Goal: Use online tool/utility: Utilize a website feature to perform a specific function

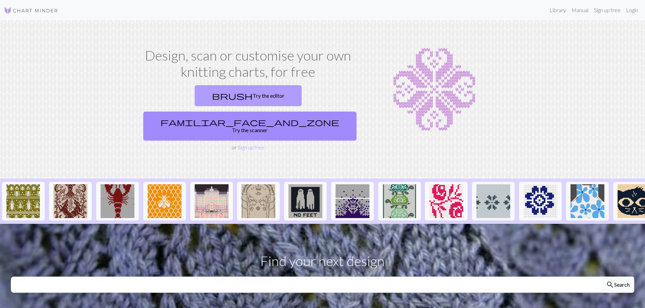
click at [205, 97] on link "brush Try the editor" at bounding box center [248, 95] width 107 height 21
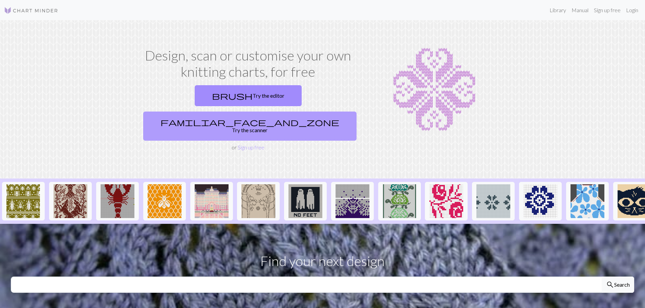
click at [290, 112] on link "familiar_face_and_zone Try the scanner" at bounding box center [249, 126] width 213 height 29
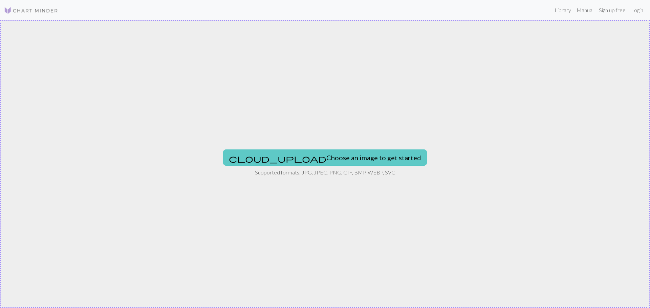
click at [339, 157] on button "cloud_upload Choose an image to get started" at bounding box center [325, 158] width 204 height 16
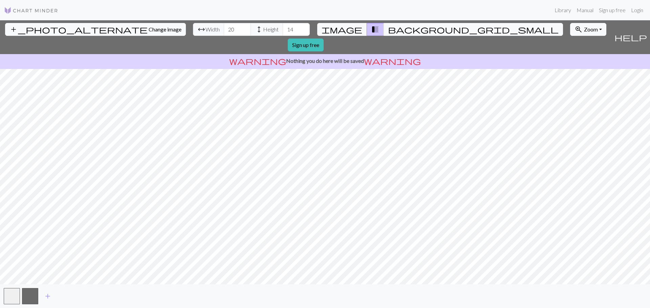
click at [255, 26] on span "height" at bounding box center [259, 29] width 8 height 9
click at [283, 26] on input "15" at bounding box center [296, 29] width 27 height 13
click at [283, 26] on input "16" at bounding box center [296, 29] width 27 height 13
click at [283, 27] on input "17" at bounding box center [296, 29] width 27 height 13
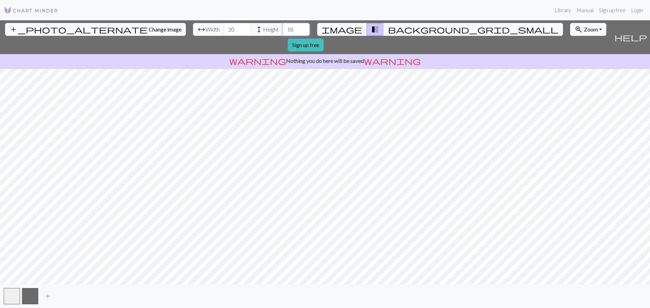
click at [283, 27] on input "18" at bounding box center [296, 29] width 27 height 13
click at [283, 27] on input "19" at bounding box center [296, 29] width 27 height 13
click at [283, 27] on input "20" at bounding box center [296, 29] width 27 height 13
click at [283, 27] on input "21" at bounding box center [296, 29] width 27 height 13
click at [283, 27] on input "22" at bounding box center [296, 29] width 27 height 13
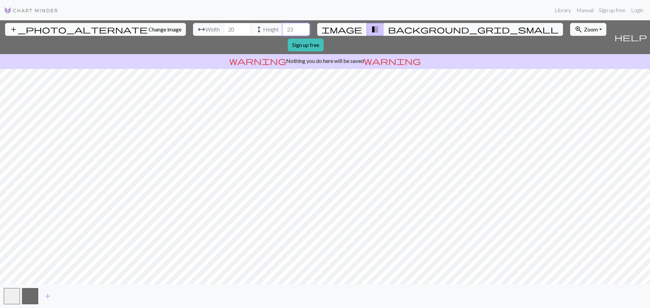
click at [283, 28] on input "23" at bounding box center [296, 29] width 27 height 13
click at [283, 28] on input "24" at bounding box center [296, 29] width 27 height 13
type input "25"
click at [283, 28] on input "25" at bounding box center [296, 29] width 27 height 13
click at [197, 30] on span "arrow_range" at bounding box center [201, 29] width 8 height 9
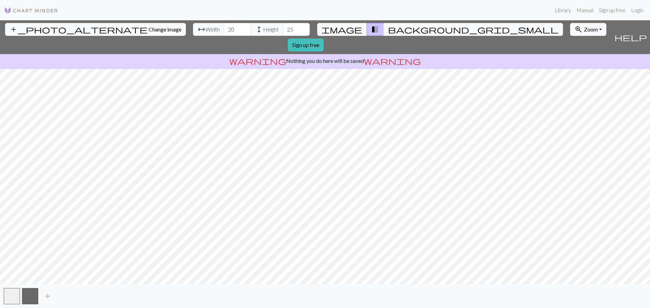
click at [197, 29] on span "arrow_range" at bounding box center [201, 29] width 8 height 9
click at [224, 28] on input "21" at bounding box center [237, 29] width 27 height 13
click at [224, 27] on input "22" at bounding box center [237, 29] width 27 height 13
click at [224, 26] on input "23" at bounding box center [237, 29] width 27 height 13
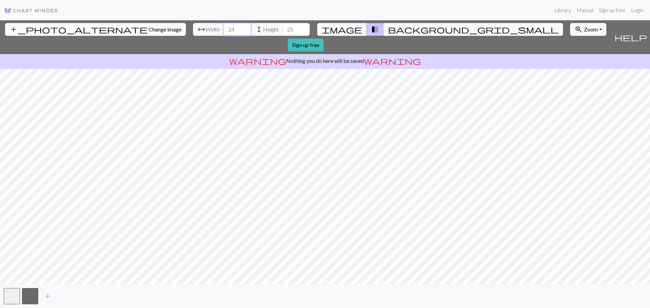
click at [224, 26] on input "24" at bounding box center [237, 29] width 27 height 13
click at [224, 26] on input "25" at bounding box center [237, 29] width 27 height 13
click at [224, 26] on input "26" at bounding box center [237, 29] width 27 height 13
click at [224, 26] on input "27" at bounding box center [237, 29] width 27 height 13
click at [224, 26] on input "28" at bounding box center [237, 29] width 27 height 13
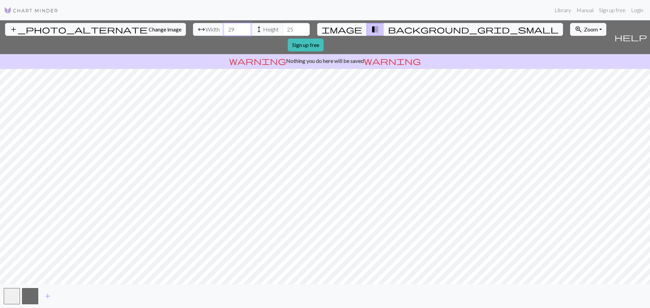
click at [224, 26] on input "29" at bounding box center [237, 29] width 27 height 13
click at [224, 26] on input "30" at bounding box center [237, 29] width 27 height 13
click at [224, 26] on input "31" at bounding box center [237, 29] width 27 height 13
click at [224, 27] on input "32" at bounding box center [237, 29] width 27 height 13
click at [224, 26] on input "33" at bounding box center [237, 29] width 27 height 13
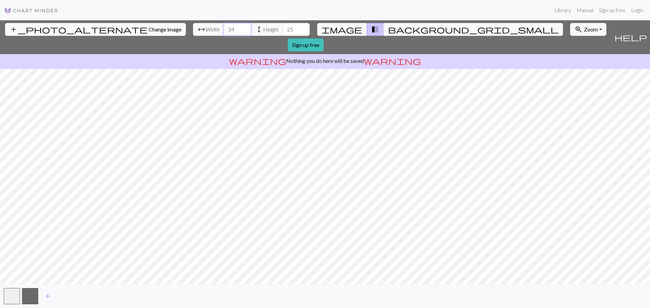
click at [224, 27] on input "34" at bounding box center [237, 29] width 27 height 13
click at [224, 27] on input "35" at bounding box center [237, 29] width 27 height 13
click at [224, 27] on input "36" at bounding box center [237, 29] width 27 height 13
click at [224, 27] on input "37" at bounding box center [237, 29] width 27 height 13
click at [224, 28] on input "38" at bounding box center [237, 29] width 27 height 13
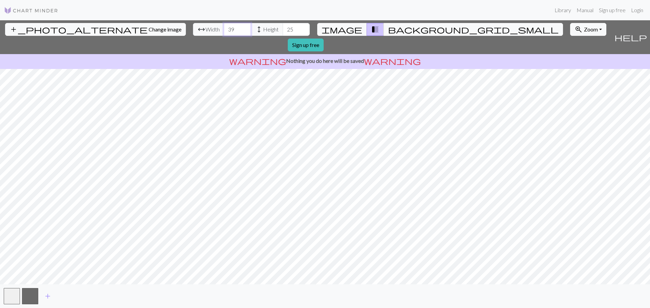
click at [224, 27] on input "39" at bounding box center [237, 29] width 27 height 13
click at [224, 28] on input "40" at bounding box center [237, 29] width 27 height 13
click at [224, 27] on input "41" at bounding box center [237, 29] width 27 height 13
click at [224, 27] on input "42" at bounding box center [237, 29] width 27 height 13
click at [224, 27] on input "43" at bounding box center [237, 29] width 27 height 13
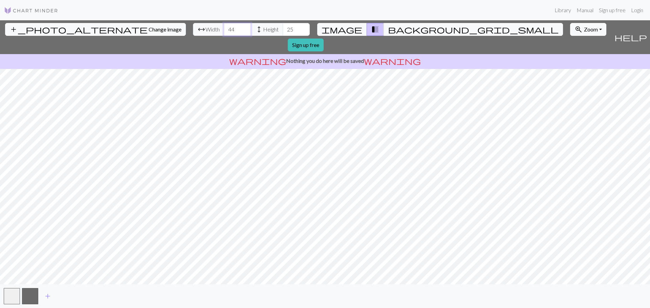
click at [224, 27] on input "44" at bounding box center [237, 29] width 27 height 13
click at [224, 27] on input "45" at bounding box center [237, 29] width 27 height 13
click at [224, 27] on input "46" at bounding box center [237, 29] width 27 height 13
click at [224, 27] on input "47" at bounding box center [237, 29] width 27 height 13
click at [224, 27] on input "48" at bounding box center [237, 29] width 27 height 13
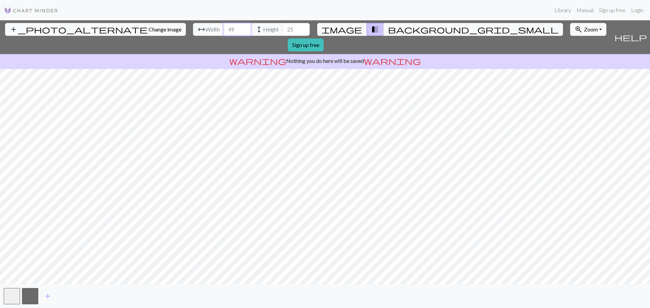
click at [224, 27] on input "49" at bounding box center [237, 29] width 27 height 13
click at [224, 27] on input "50" at bounding box center [237, 29] width 27 height 13
click at [224, 27] on input "51" at bounding box center [237, 29] width 27 height 13
click at [224, 27] on input "52" at bounding box center [237, 29] width 27 height 13
click at [224, 27] on input "53" at bounding box center [237, 29] width 27 height 13
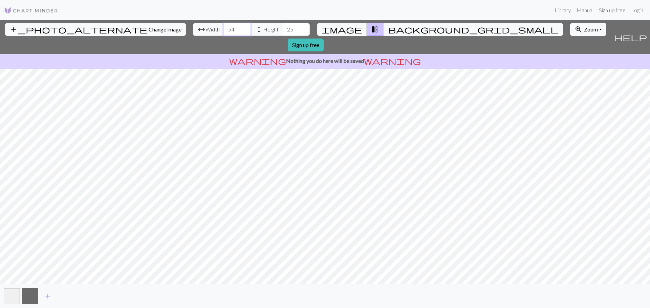
click at [224, 28] on input "54" at bounding box center [237, 29] width 27 height 13
click at [224, 28] on input "55" at bounding box center [237, 29] width 27 height 13
click at [224, 28] on input "56" at bounding box center [237, 29] width 27 height 13
click at [224, 28] on input "57" at bounding box center [237, 29] width 27 height 13
click at [224, 28] on input "58" at bounding box center [237, 29] width 27 height 13
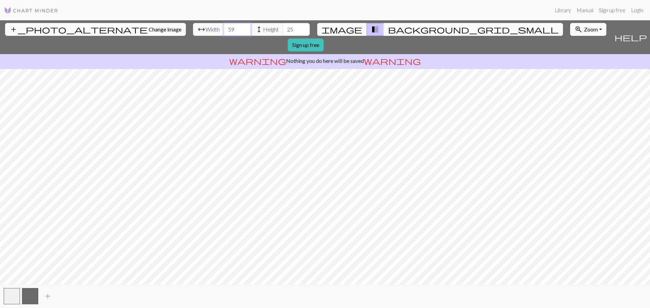
click at [224, 27] on input "59" at bounding box center [237, 29] width 27 height 13
click at [224, 28] on input "60" at bounding box center [237, 29] width 27 height 13
click at [224, 27] on input "61" at bounding box center [237, 29] width 27 height 13
click at [224, 27] on input "62" at bounding box center [237, 29] width 27 height 13
click at [224, 28] on input "63" at bounding box center [237, 29] width 27 height 13
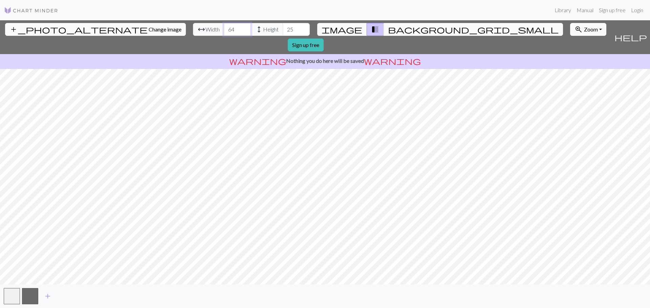
click at [224, 27] on input "64" at bounding box center [237, 29] width 27 height 13
click at [224, 27] on input "65" at bounding box center [237, 29] width 27 height 13
click at [224, 28] on input "66" at bounding box center [237, 29] width 27 height 13
click at [224, 28] on input "67" at bounding box center [237, 29] width 27 height 13
click at [224, 28] on input "68" at bounding box center [237, 29] width 27 height 13
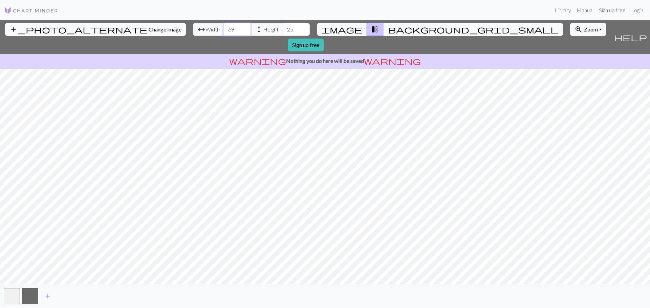
click at [224, 28] on input "69" at bounding box center [237, 29] width 27 height 13
click at [224, 28] on input "70" at bounding box center [237, 29] width 27 height 13
click at [224, 27] on input "71" at bounding box center [237, 29] width 27 height 13
click at [224, 27] on input "72" at bounding box center [237, 29] width 27 height 13
click at [224, 27] on input "73" at bounding box center [237, 29] width 27 height 13
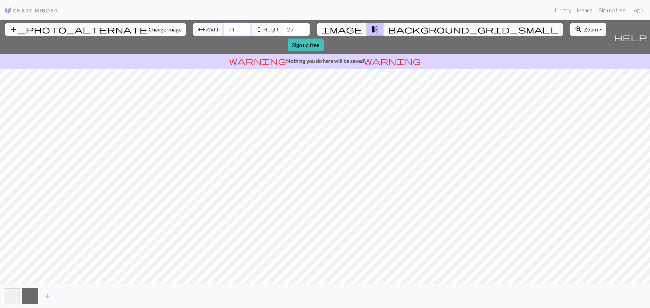
click at [224, 26] on input "74" at bounding box center [237, 29] width 27 height 13
click at [224, 25] on input "75" at bounding box center [237, 29] width 27 height 13
click at [224, 25] on input "76" at bounding box center [237, 29] width 27 height 13
click at [224, 24] on input "76" at bounding box center [237, 29] width 27 height 13
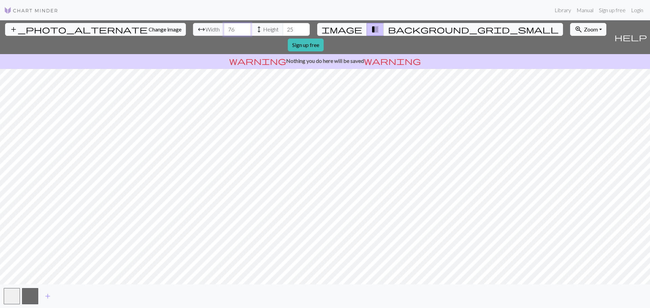
click at [224, 25] on input "76" at bounding box center [237, 29] width 27 height 13
click at [224, 26] on input "77" at bounding box center [237, 29] width 27 height 13
click at [224, 26] on input "78" at bounding box center [237, 29] width 27 height 13
click at [224, 26] on input "79" at bounding box center [237, 29] width 27 height 13
click at [224, 26] on input "80" at bounding box center [237, 29] width 27 height 13
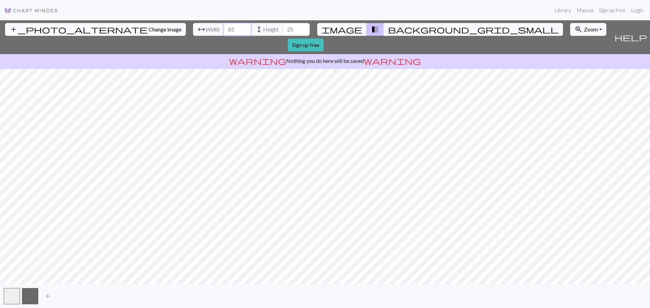
click at [224, 26] on input "81" at bounding box center [237, 29] width 27 height 13
click at [224, 26] on input "82" at bounding box center [237, 29] width 27 height 13
click at [224, 26] on input "83" at bounding box center [237, 29] width 27 height 13
click at [224, 26] on input "84" at bounding box center [237, 29] width 27 height 13
click at [224, 25] on input "85" at bounding box center [237, 29] width 27 height 13
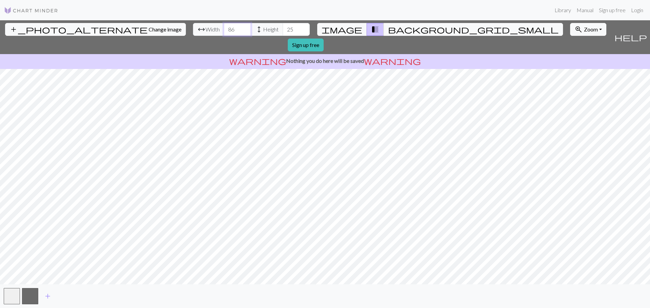
click at [224, 25] on input "86" at bounding box center [237, 29] width 27 height 13
click at [224, 27] on input "86" at bounding box center [237, 29] width 27 height 13
click at [224, 27] on input "87" at bounding box center [237, 29] width 27 height 13
click at [224, 27] on input "88" at bounding box center [237, 29] width 27 height 13
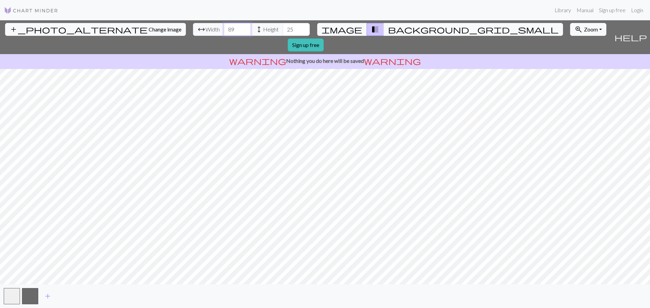
click at [224, 27] on input "89" at bounding box center [237, 29] width 27 height 13
type input "90"
click at [224, 26] on input "90" at bounding box center [237, 29] width 27 height 13
click at [255, 28] on span "height" at bounding box center [259, 29] width 8 height 9
click at [283, 27] on input "26" at bounding box center [296, 29] width 27 height 13
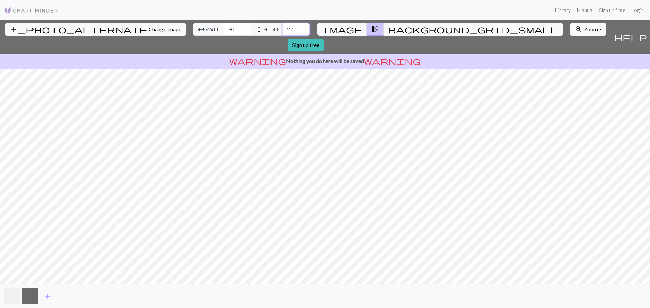
click at [283, 27] on input "27" at bounding box center [296, 29] width 27 height 13
click at [283, 27] on input "28" at bounding box center [296, 29] width 27 height 13
click at [283, 26] on input "29" at bounding box center [296, 29] width 27 height 13
click at [283, 26] on input "30" at bounding box center [296, 29] width 27 height 13
click at [283, 26] on input "31" at bounding box center [296, 29] width 27 height 13
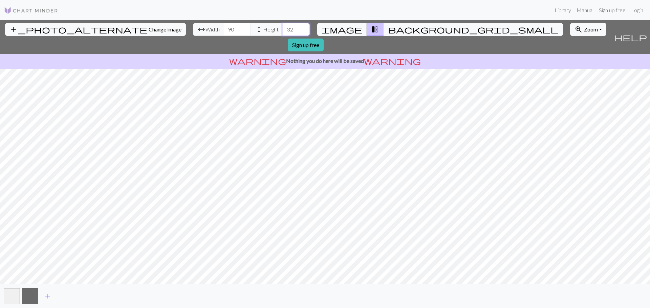
click at [283, 26] on input "32" at bounding box center [296, 29] width 27 height 13
click at [283, 26] on input "33" at bounding box center [296, 29] width 27 height 13
click at [283, 27] on input "34" at bounding box center [296, 29] width 27 height 13
click at [283, 27] on input "35" at bounding box center [296, 29] width 27 height 13
click at [283, 27] on input "36" at bounding box center [296, 29] width 27 height 13
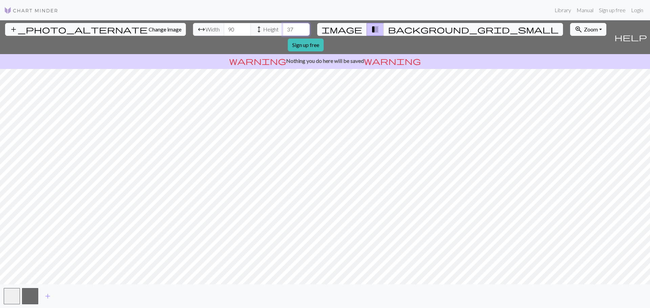
click at [283, 26] on input "37" at bounding box center [296, 29] width 27 height 13
click at [283, 28] on input "38" at bounding box center [296, 29] width 27 height 13
click at [283, 28] on input "39" at bounding box center [296, 29] width 27 height 13
click at [283, 28] on input "40" at bounding box center [296, 29] width 27 height 13
click at [283, 28] on input "41" at bounding box center [296, 29] width 27 height 13
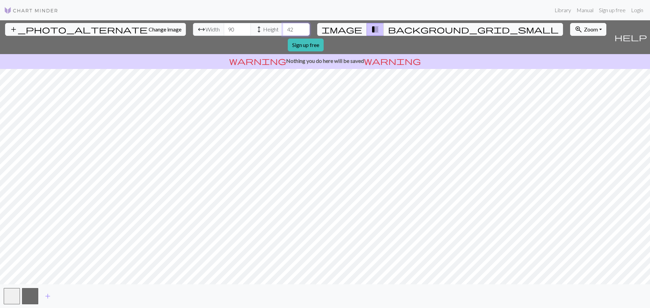
click at [283, 27] on input "42" at bounding box center [296, 29] width 27 height 13
click at [283, 27] on input "43" at bounding box center [296, 29] width 27 height 13
click at [283, 27] on input "44" at bounding box center [296, 29] width 27 height 13
click at [283, 27] on input "45" at bounding box center [296, 29] width 27 height 13
click at [283, 27] on input "46" at bounding box center [296, 29] width 27 height 13
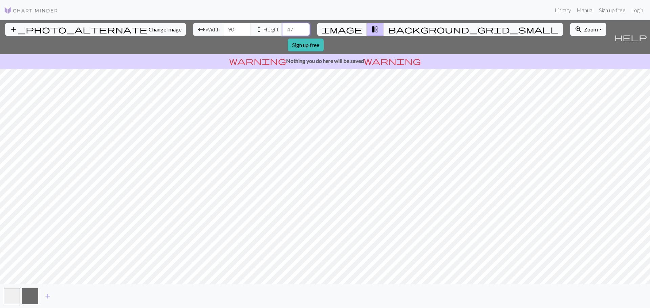
click at [283, 27] on input "47" at bounding box center [296, 29] width 27 height 13
click at [283, 27] on input "48" at bounding box center [296, 29] width 27 height 13
click at [283, 27] on input "49" at bounding box center [296, 29] width 27 height 13
click at [283, 27] on input "50" at bounding box center [296, 29] width 27 height 13
click at [283, 27] on input "51" at bounding box center [296, 29] width 27 height 13
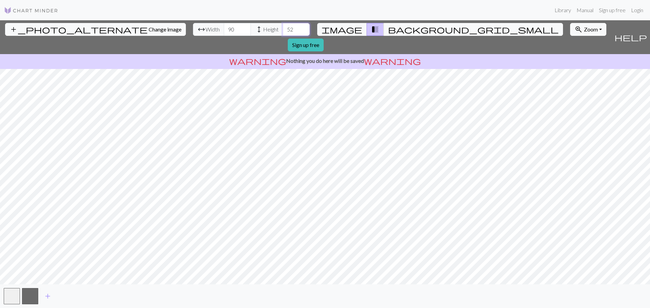
click at [283, 27] on input "52" at bounding box center [296, 29] width 27 height 13
click at [283, 27] on input "53" at bounding box center [296, 29] width 27 height 13
click at [283, 27] on input "54" at bounding box center [296, 29] width 27 height 13
click at [283, 27] on input "55" at bounding box center [296, 29] width 27 height 13
click at [283, 27] on input "56" at bounding box center [296, 29] width 27 height 13
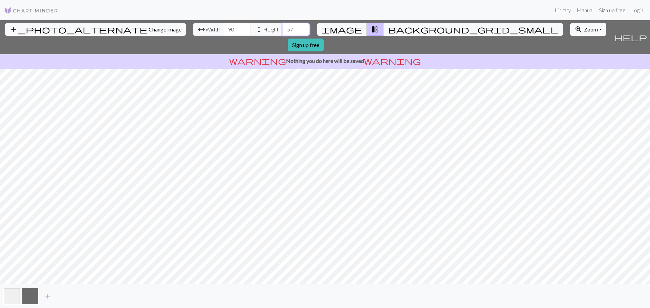
click at [283, 27] on input "57" at bounding box center [296, 29] width 27 height 13
click at [283, 27] on input "58" at bounding box center [296, 29] width 27 height 13
click at [283, 27] on input "59" at bounding box center [296, 29] width 27 height 13
click at [283, 27] on input "60" at bounding box center [296, 29] width 27 height 13
click at [283, 27] on input "61" at bounding box center [296, 29] width 27 height 13
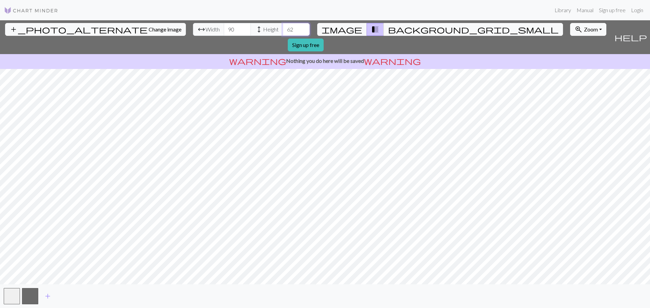
click at [283, 27] on input "62" at bounding box center [296, 29] width 27 height 13
click at [283, 27] on input "63" at bounding box center [296, 29] width 27 height 13
click at [283, 27] on input "64" at bounding box center [296, 29] width 27 height 13
click at [283, 27] on input "65" at bounding box center [296, 29] width 27 height 13
click at [283, 27] on input "66" at bounding box center [296, 29] width 27 height 13
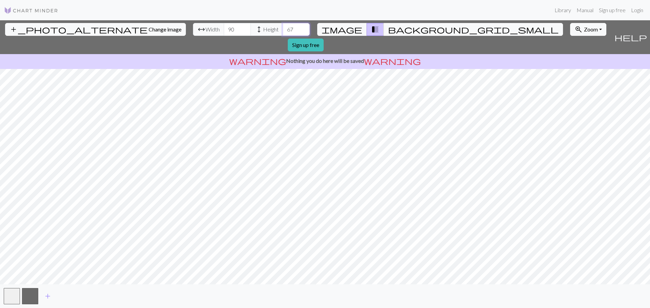
click at [283, 27] on input "67" at bounding box center [296, 29] width 27 height 13
click at [283, 27] on input "68" at bounding box center [296, 29] width 27 height 13
click at [283, 27] on input "69" at bounding box center [296, 29] width 27 height 13
click at [283, 27] on input "70" at bounding box center [296, 29] width 27 height 13
click at [283, 27] on input "71" at bounding box center [296, 29] width 27 height 13
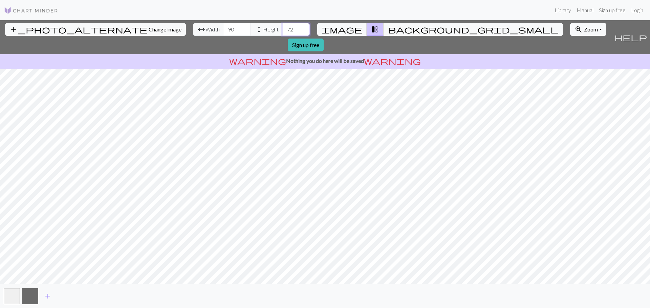
click at [283, 27] on input "72" at bounding box center [296, 29] width 27 height 13
click at [283, 27] on input "73" at bounding box center [296, 29] width 27 height 13
click at [283, 26] on input "74" at bounding box center [296, 29] width 27 height 13
click at [283, 26] on input "75" at bounding box center [296, 29] width 27 height 13
click at [283, 26] on input "76" at bounding box center [296, 29] width 27 height 13
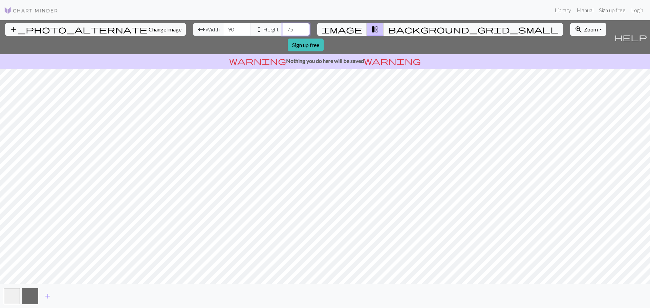
click at [283, 28] on input "75" at bounding box center [296, 29] width 27 height 13
click at [283, 27] on input "74" at bounding box center [296, 29] width 27 height 13
click at [283, 27] on input "75" at bounding box center [296, 29] width 27 height 13
click at [283, 27] on input "76" at bounding box center [296, 29] width 27 height 13
click at [283, 26] on input "77" at bounding box center [296, 29] width 27 height 13
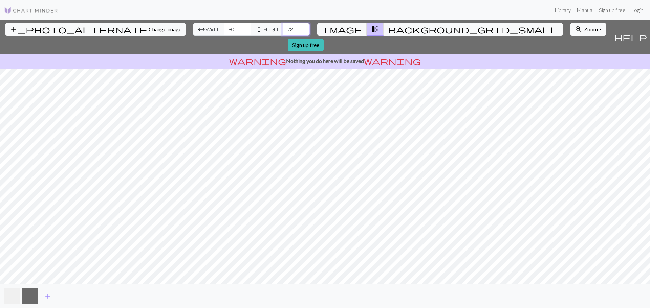
click at [283, 26] on input "78" at bounding box center [296, 29] width 27 height 13
click at [283, 26] on input "79" at bounding box center [296, 29] width 27 height 13
click at [283, 25] on input "80" at bounding box center [296, 29] width 27 height 13
click at [283, 25] on input "81" at bounding box center [296, 29] width 27 height 13
click at [283, 25] on input "82" at bounding box center [296, 29] width 27 height 13
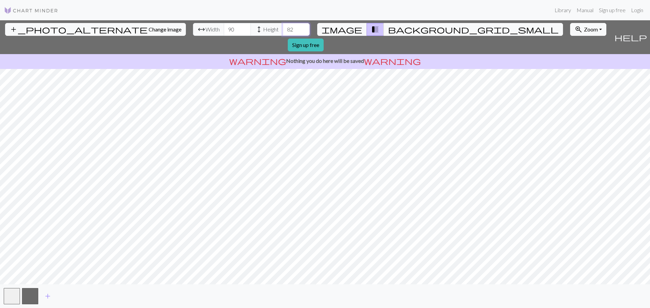
click at [283, 25] on input "82" at bounding box center [296, 29] width 27 height 13
click at [283, 28] on input "84" at bounding box center [296, 29] width 27 height 13
click at [283, 27] on input "85" at bounding box center [296, 29] width 27 height 13
click at [283, 27] on input "86" at bounding box center [296, 29] width 27 height 13
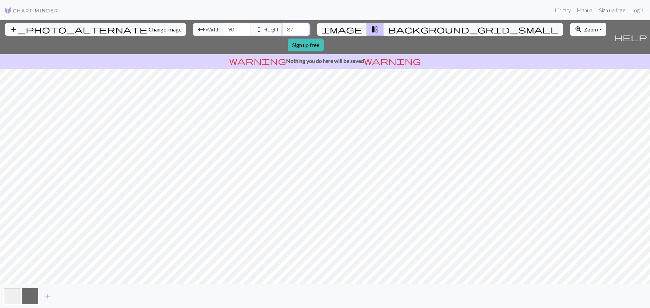
click at [283, 27] on input "87" at bounding box center [296, 29] width 27 height 13
click at [283, 27] on input "88" at bounding box center [296, 29] width 27 height 13
click at [283, 27] on input "89" at bounding box center [296, 29] width 27 height 13
click at [283, 27] on input "90" at bounding box center [296, 29] width 27 height 13
click at [283, 27] on input "91" at bounding box center [296, 29] width 27 height 13
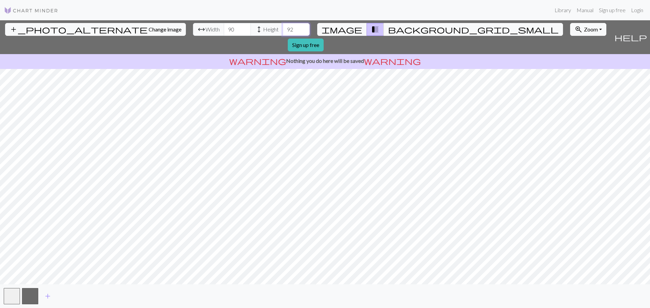
click at [283, 27] on input "92" at bounding box center [296, 29] width 27 height 13
click at [283, 27] on input "93" at bounding box center [296, 29] width 27 height 13
click at [283, 27] on input "94" at bounding box center [296, 29] width 27 height 13
click at [283, 27] on input "95" at bounding box center [296, 29] width 27 height 13
click at [283, 27] on input "96" at bounding box center [296, 29] width 27 height 13
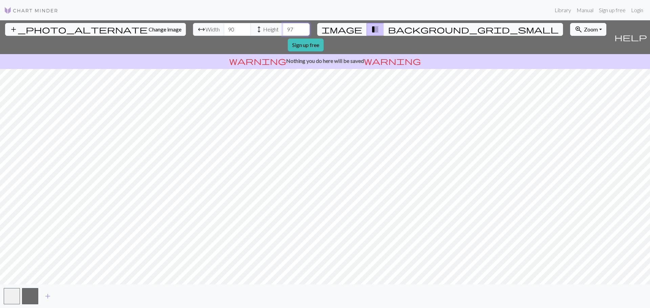
click at [283, 26] on input "97" at bounding box center [296, 29] width 27 height 13
click at [283, 26] on input "98" at bounding box center [296, 29] width 27 height 13
click at [283, 26] on input "99" at bounding box center [296, 29] width 27 height 13
click at [283, 25] on input "100" at bounding box center [296, 29] width 27 height 13
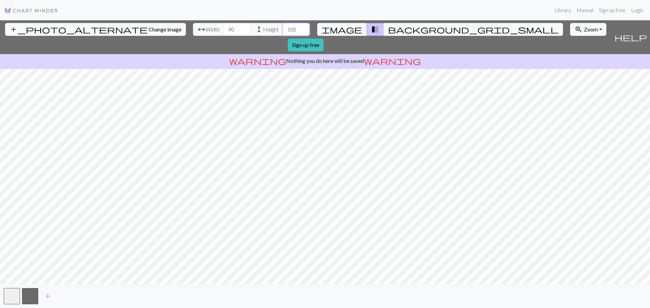
click at [283, 25] on input "100" at bounding box center [296, 29] width 27 height 13
click at [283, 28] on input "101" at bounding box center [296, 29] width 27 height 13
click at [283, 27] on input "102" at bounding box center [296, 29] width 27 height 13
type input "103"
click at [283, 27] on input "103" at bounding box center [296, 29] width 27 height 13
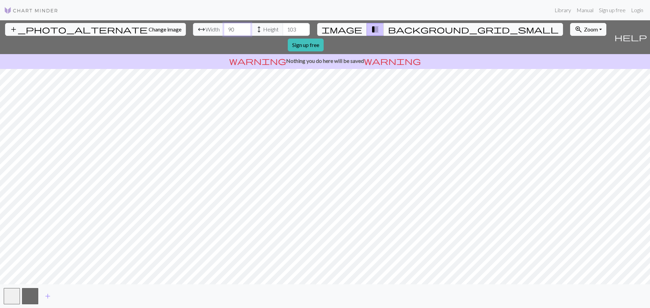
click at [224, 28] on input "91" at bounding box center [237, 29] width 27 height 13
click at [224, 28] on input "92" at bounding box center [237, 29] width 27 height 13
click at [224, 27] on input "93" at bounding box center [237, 29] width 27 height 13
click at [224, 27] on input "94" at bounding box center [237, 29] width 27 height 13
click at [224, 27] on input "95" at bounding box center [237, 29] width 27 height 13
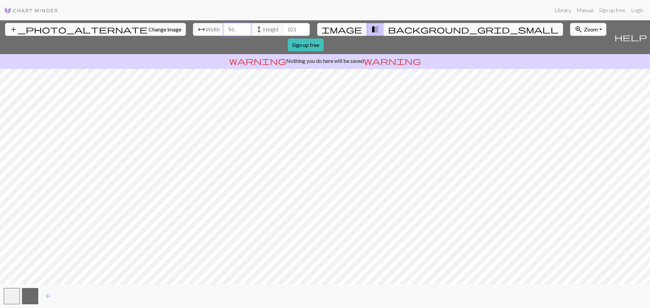
click at [224, 27] on input "96" at bounding box center [237, 29] width 27 height 13
click at [224, 27] on input "97" at bounding box center [237, 29] width 27 height 13
click at [224, 27] on input "98" at bounding box center [237, 29] width 27 height 13
click at [224, 27] on input "99" at bounding box center [237, 29] width 27 height 13
click at [224, 27] on input "100" at bounding box center [237, 29] width 27 height 13
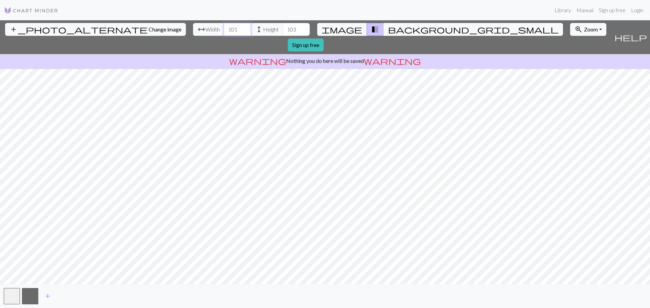
type input "101"
click at [224, 27] on input "101" at bounding box center [237, 29] width 27 height 13
click at [283, 28] on input "104" at bounding box center [296, 29] width 27 height 13
click at [283, 28] on input "105" at bounding box center [296, 29] width 27 height 13
click at [283, 28] on input "106" at bounding box center [296, 29] width 27 height 13
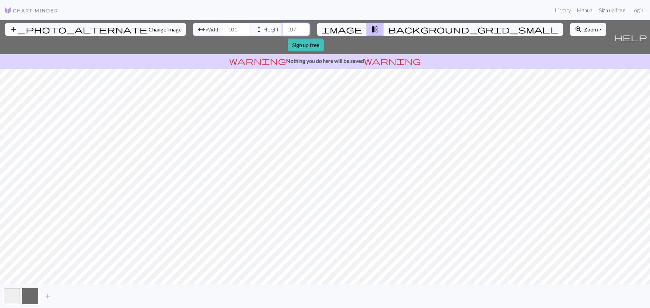
click at [283, 26] on input "107" at bounding box center [296, 29] width 27 height 13
click at [283, 27] on input "108" at bounding box center [296, 29] width 27 height 13
type input "111"
click at [283, 27] on input "111" at bounding box center [296, 29] width 27 height 13
click at [194, 285] on div "add" at bounding box center [325, 297] width 650 height 24
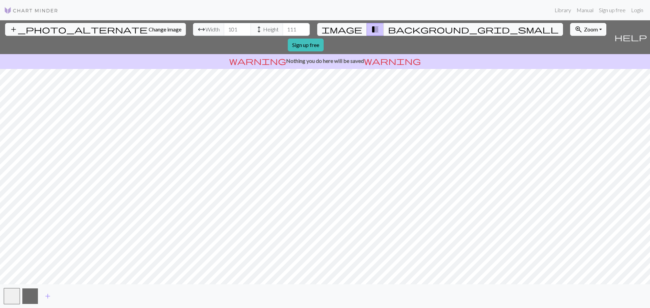
click at [30, 296] on button "button" at bounding box center [30, 296] width 16 height 16
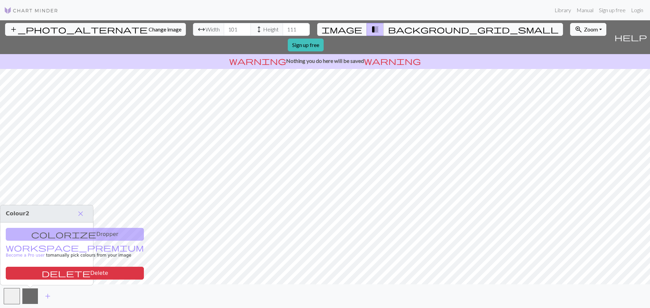
click at [31, 298] on button "button" at bounding box center [30, 296] width 16 height 16
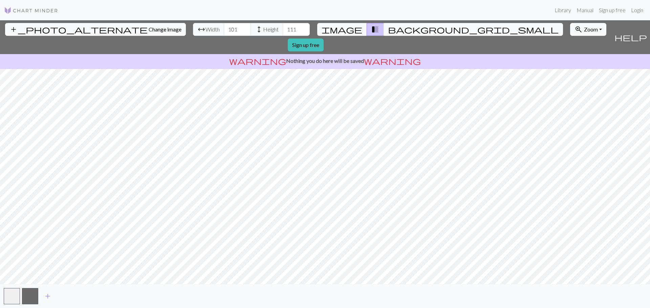
drag, startPoint x: 222, startPoint y: 33, endPoint x: 222, endPoint y: 29, distance: 4.1
click at [255, 30] on span "height" at bounding box center [259, 29] width 8 height 9
click at [255, 28] on span "height" at bounding box center [259, 29] width 8 height 9
click at [283, 28] on input "112" at bounding box center [296, 29] width 27 height 13
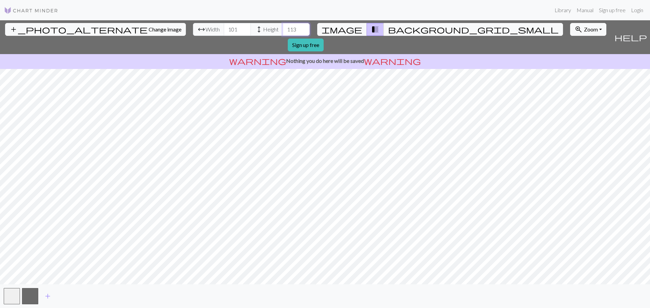
click at [283, 27] on input "113" at bounding box center [296, 29] width 27 height 13
click at [283, 27] on input "114" at bounding box center [296, 29] width 27 height 13
click at [283, 27] on input "115" at bounding box center [296, 29] width 27 height 13
click at [283, 27] on input "116" at bounding box center [296, 29] width 27 height 13
click at [283, 27] on input "117" at bounding box center [296, 29] width 27 height 13
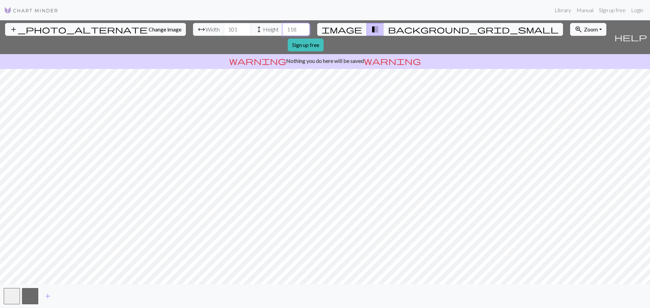
click at [283, 27] on input "118" at bounding box center [296, 29] width 27 height 13
click at [283, 27] on input "119" at bounding box center [296, 29] width 27 height 13
click at [283, 27] on input "120" at bounding box center [296, 29] width 27 height 13
click at [283, 32] on input "119" at bounding box center [296, 29] width 27 height 13
click at [283, 32] on input "118" at bounding box center [296, 29] width 27 height 13
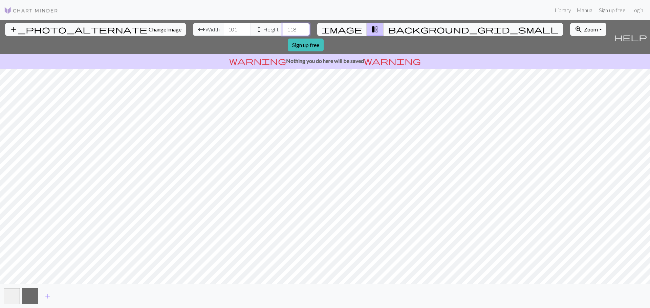
click at [283, 25] on input "118" at bounding box center [296, 29] width 27 height 13
click at [283, 28] on input "119" at bounding box center [296, 29] width 27 height 13
click at [283, 27] on input "120" at bounding box center [296, 29] width 27 height 13
click at [283, 28] on input "121" at bounding box center [296, 29] width 27 height 13
click at [283, 26] on input "122" at bounding box center [296, 29] width 27 height 13
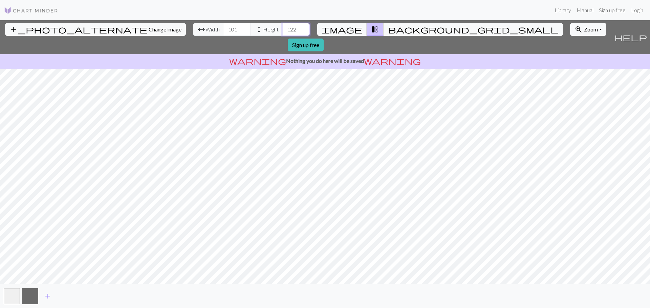
click at [283, 25] on input "123" at bounding box center [296, 29] width 27 height 13
click at [283, 26] on input "124" at bounding box center [296, 29] width 27 height 13
click at [283, 27] on input "125" at bounding box center [296, 29] width 27 height 13
click at [283, 27] on input "126" at bounding box center [296, 29] width 27 height 13
click at [283, 27] on input "127" at bounding box center [296, 29] width 27 height 13
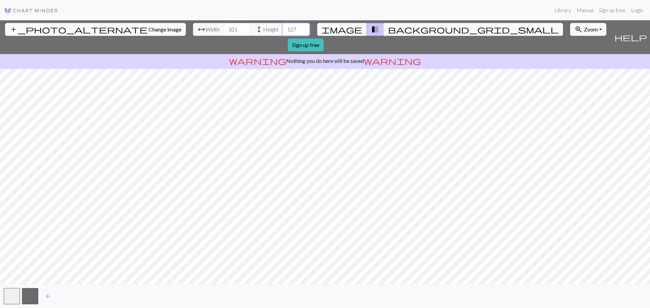
click at [283, 27] on input "128" at bounding box center [296, 29] width 27 height 13
click at [283, 26] on input "129" at bounding box center [296, 29] width 27 height 13
click at [283, 26] on input "130" at bounding box center [296, 29] width 27 height 13
click at [283, 27] on input "131" at bounding box center [296, 29] width 27 height 13
click at [283, 26] on input "132" at bounding box center [296, 29] width 27 height 13
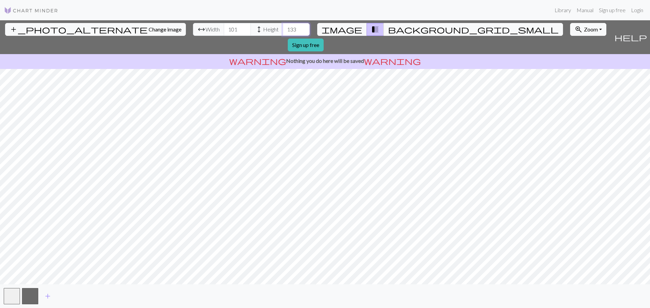
click at [283, 26] on input "133" at bounding box center [296, 29] width 27 height 13
click at [283, 28] on input "134" at bounding box center [296, 29] width 27 height 13
type input "133"
click at [283, 29] on input "133" at bounding box center [296, 29] width 27 height 13
click at [224, 28] on input "102" at bounding box center [237, 29] width 27 height 13
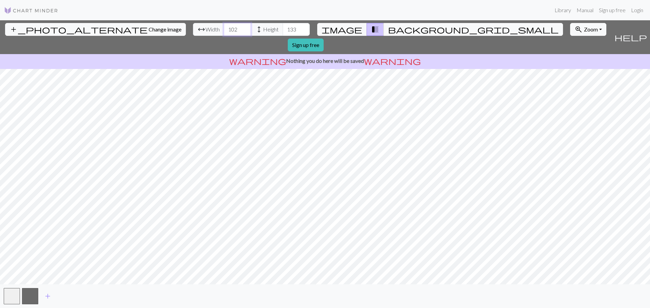
click at [224, 28] on input "103" at bounding box center [237, 29] width 27 height 13
click at [224, 27] on input "104" at bounding box center [237, 29] width 27 height 13
click at [224, 27] on input "105" at bounding box center [237, 29] width 27 height 13
click at [224, 27] on input "106" at bounding box center [237, 29] width 27 height 13
click at [224, 27] on input "107" at bounding box center [237, 29] width 27 height 13
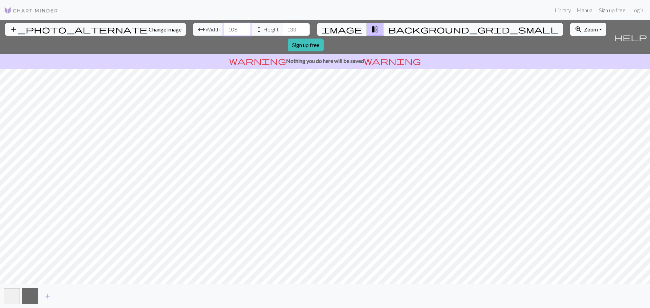
click at [224, 27] on input "108" at bounding box center [237, 29] width 27 height 13
click at [224, 27] on input "109" at bounding box center [237, 29] width 27 height 13
click at [224, 27] on input "110" at bounding box center [237, 29] width 27 height 13
click at [224, 27] on input "111" at bounding box center [237, 29] width 27 height 13
click at [224, 27] on input "112" at bounding box center [237, 29] width 27 height 13
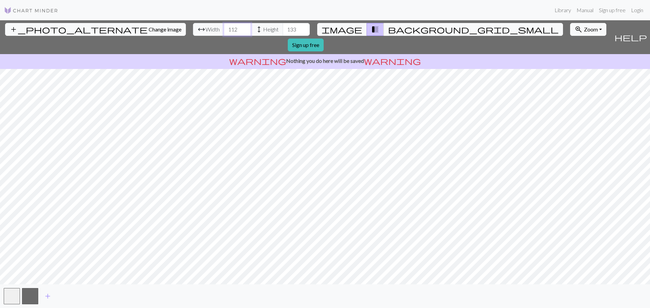
click at [224, 28] on input "113" at bounding box center [237, 29] width 27 height 13
click at [224, 28] on input "114" at bounding box center [237, 29] width 27 height 13
click at [224, 28] on input "115" at bounding box center [237, 29] width 27 height 13
click at [224, 28] on input "116" at bounding box center [237, 29] width 27 height 13
click at [224, 28] on input "117" at bounding box center [237, 29] width 27 height 13
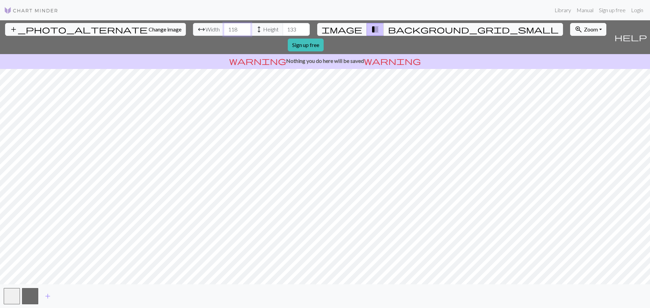
click at [224, 28] on input "118" at bounding box center [237, 29] width 27 height 13
click at [224, 29] on input "119" at bounding box center [237, 29] width 27 height 13
click at [224, 28] on input "120" at bounding box center [237, 29] width 27 height 13
click at [224, 28] on input "121" at bounding box center [237, 29] width 27 height 13
click at [224, 28] on input "122" at bounding box center [237, 29] width 27 height 13
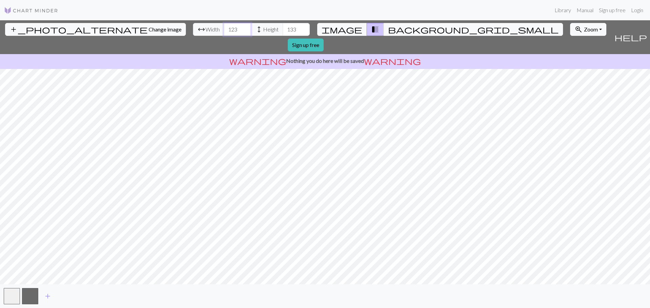
click at [224, 27] on input "123" at bounding box center [237, 29] width 27 height 13
type input "124"
click at [224, 27] on input "124" at bounding box center [237, 29] width 27 height 13
click at [418, 295] on div "add_photo_alternate Change image arrow_range Width 124 height Height 133 image …" at bounding box center [325, 164] width 650 height 288
click at [584, 29] on span "Zoom" at bounding box center [591, 29] width 14 height 6
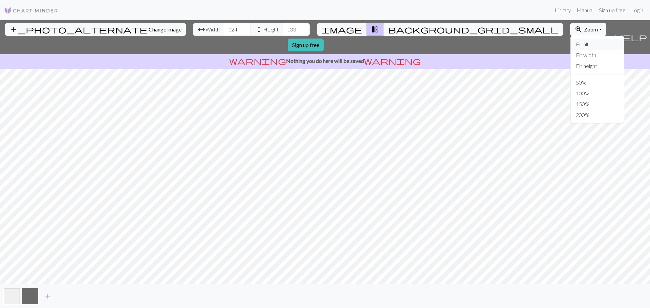
click at [570, 46] on button "Fit all" at bounding box center [596, 44] width 53 height 11
click at [422, 302] on div "add_photo_alternate Change image arrow_range Width 124 height Height 133 image …" at bounding box center [325, 164] width 650 height 288
click at [349, 30] on span "image" at bounding box center [342, 29] width 41 height 9
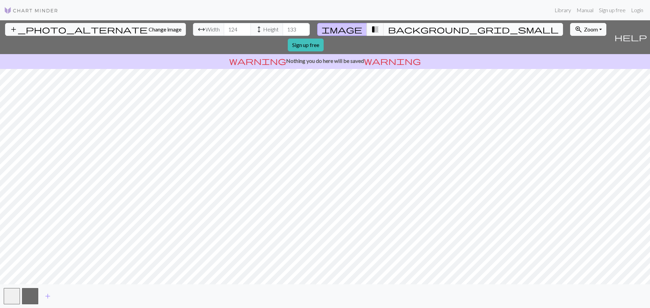
click at [388, 30] on span "background_grid_small" at bounding box center [473, 29] width 171 height 9
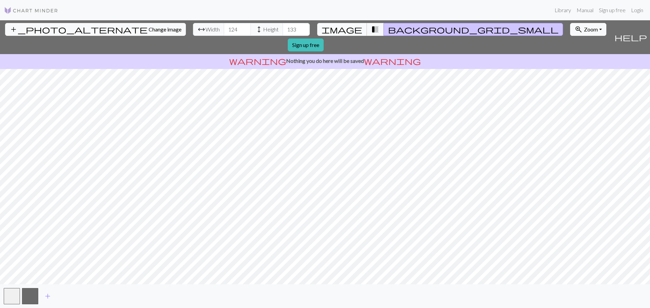
click at [345, 27] on span "image" at bounding box center [342, 29] width 41 height 9
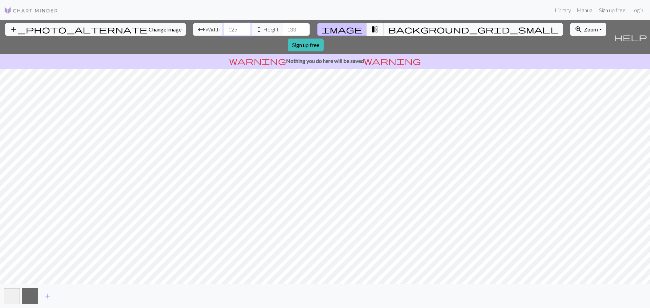
type input "125"
click at [224, 26] on input "125" at bounding box center [237, 29] width 27 height 13
click at [255, 28] on span "height" at bounding box center [259, 29] width 8 height 9
click at [283, 27] on input "134" at bounding box center [296, 29] width 27 height 13
click at [283, 32] on input "133" at bounding box center [296, 29] width 27 height 13
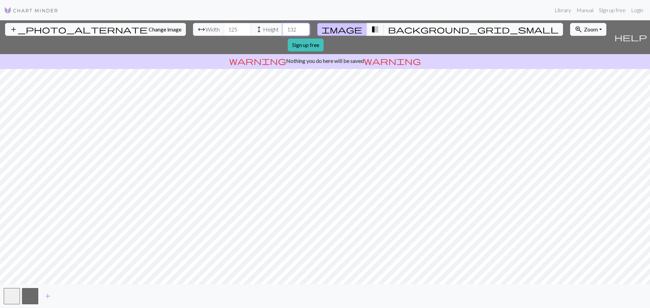
click at [283, 31] on input "132" at bounding box center [296, 29] width 27 height 13
type input "131"
click at [283, 31] on input "131" at bounding box center [296, 29] width 27 height 13
click at [224, 28] on input "126" at bounding box center [237, 29] width 27 height 13
type input "127"
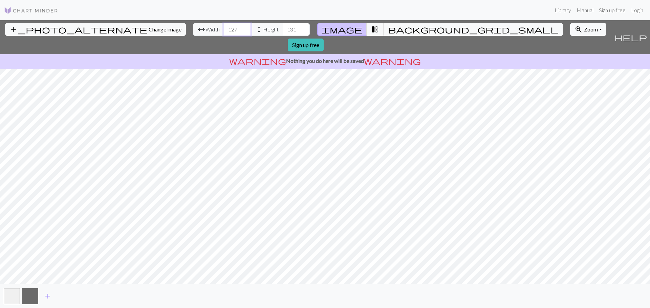
click at [224, 28] on input "127" at bounding box center [237, 29] width 27 height 13
